Goal: Information Seeking & Learning: Learn about a topic

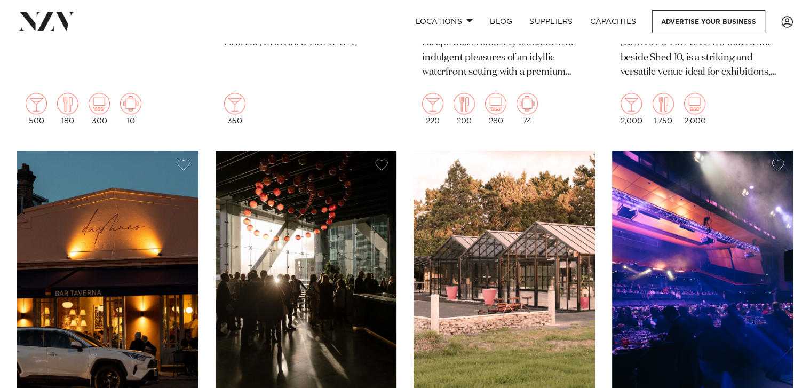
scroll to position [4618, 0]
click at [527, 151] on img at bounding box center [503, 272] width 181 height 243
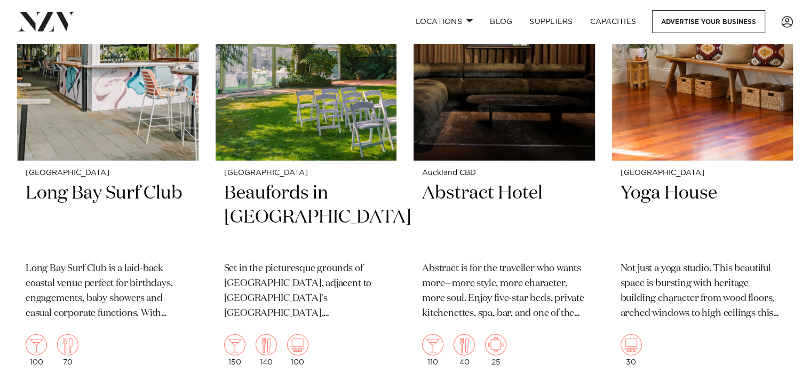
scroll to position [13844, 0]
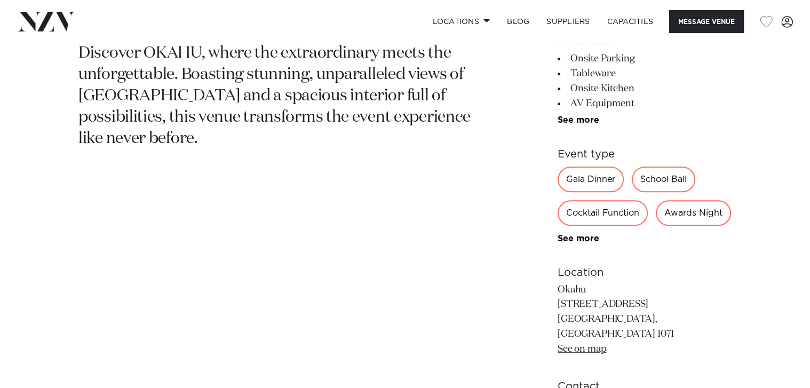
scroll to position [511, 0]
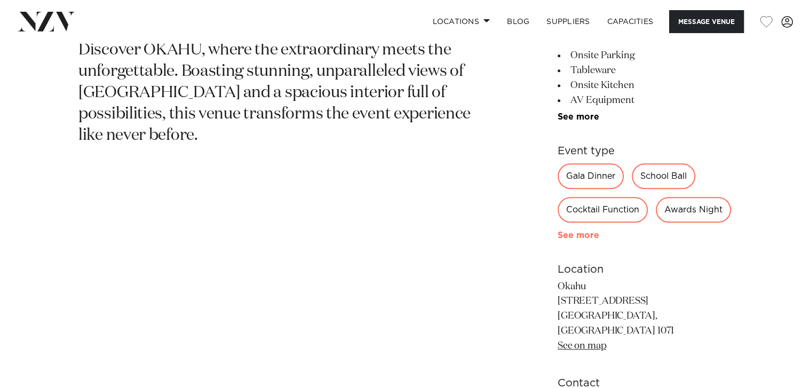
click at [569, 231] on link "See more" at bounding box center [599, 235] width 83 height 9
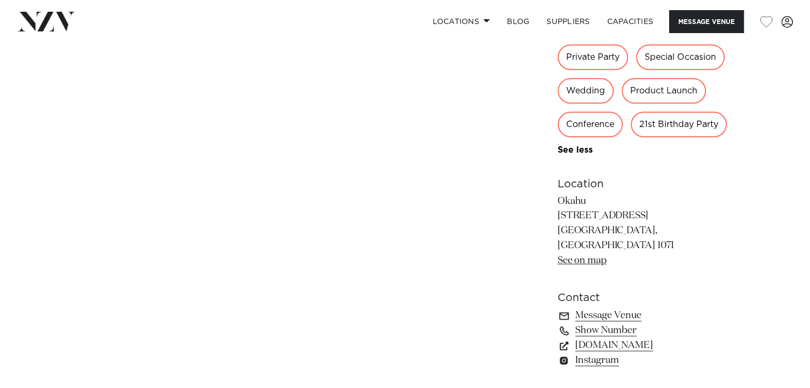
scroll to position [699, 0]
click at [600, 321] on link "Show Number" at bounding box center [645, 328] width 174 height 15
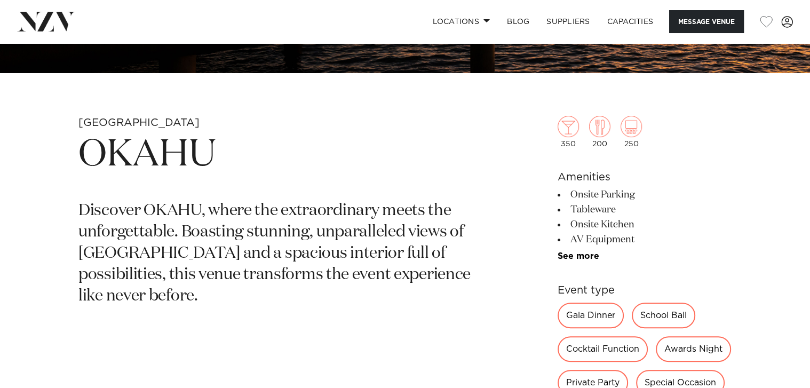
scroll to position [349, 0]
